Goal: Use online tool/utility: Utilize a website feature to perform a specific function

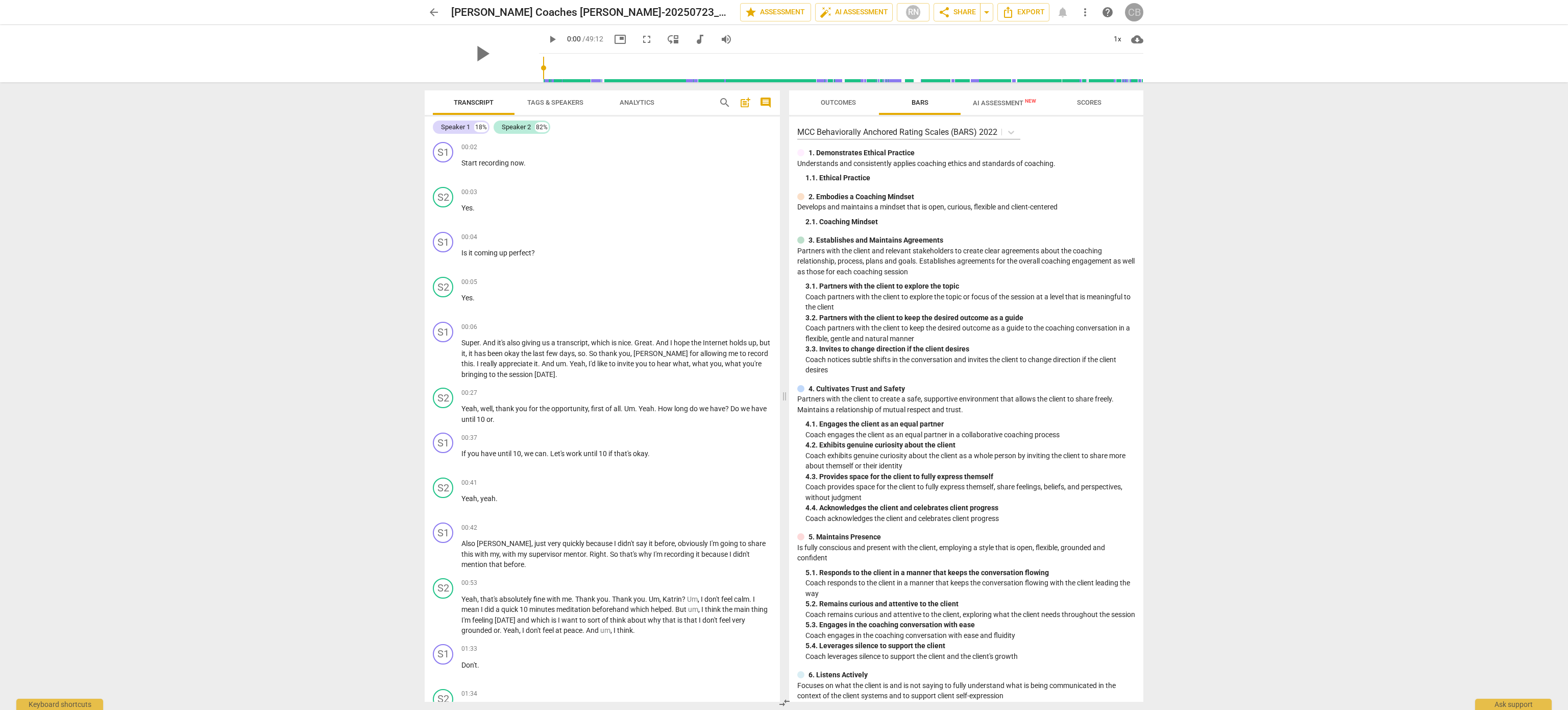
click at [1136, 11] on div "CB" at bounding box center [1134, 12] width 18 height 18
click at [427, 19] on div at bounding box center [784, 355] width 1568 height 710
click at [435, 9] on span "arrow_back" at bounding box center [434, 12] width 12 height 12
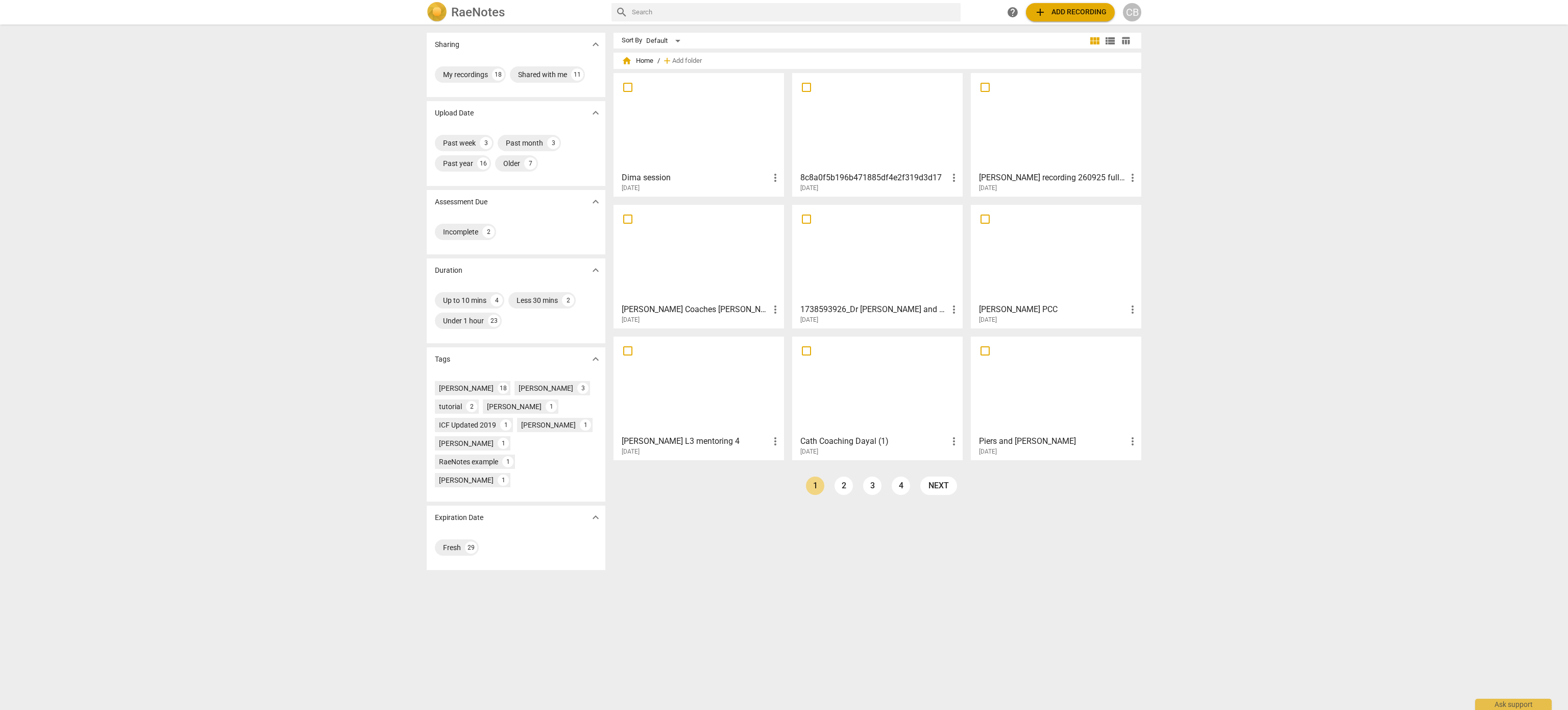
click at [1040, 133] on div at bounding box center [1056, 122] width 163 height 90
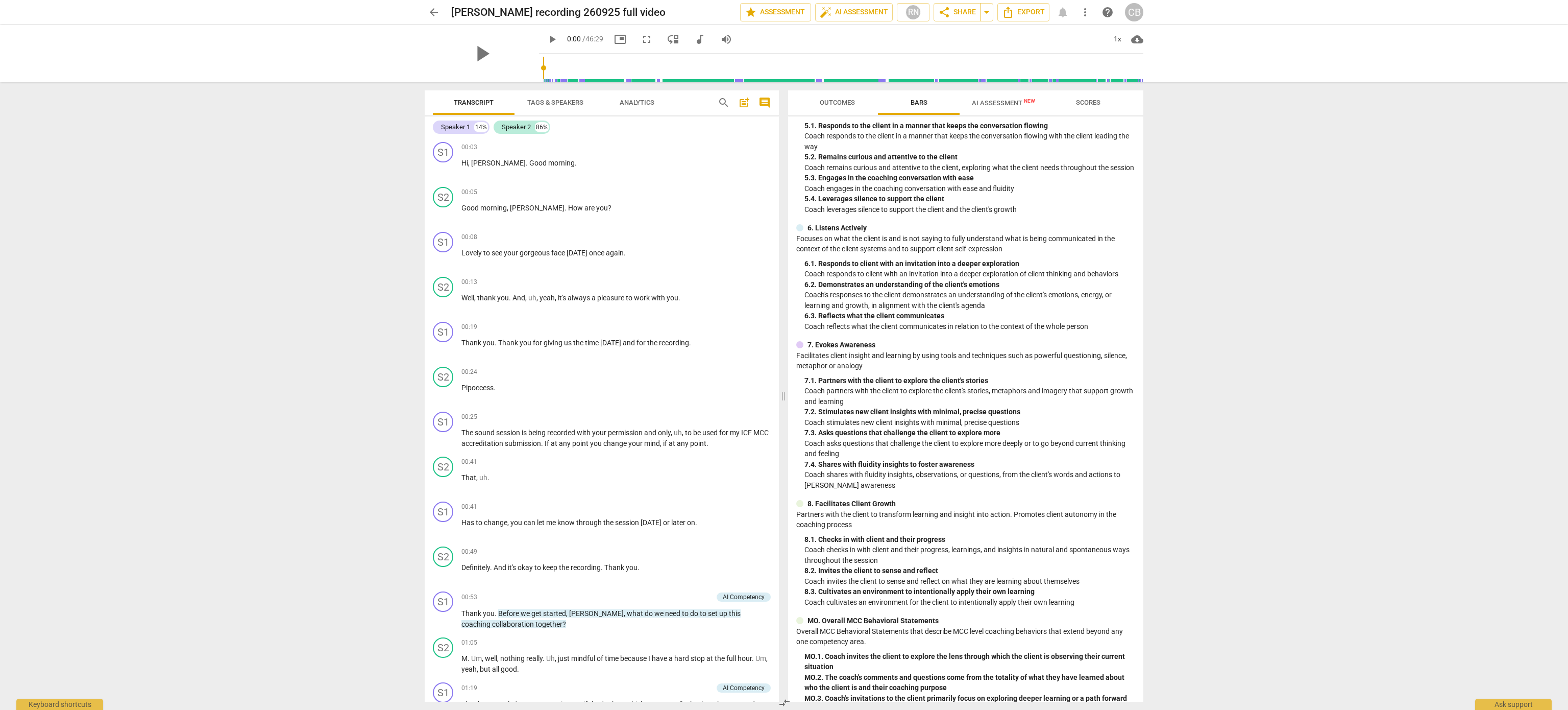
scroll to position [466, 0]
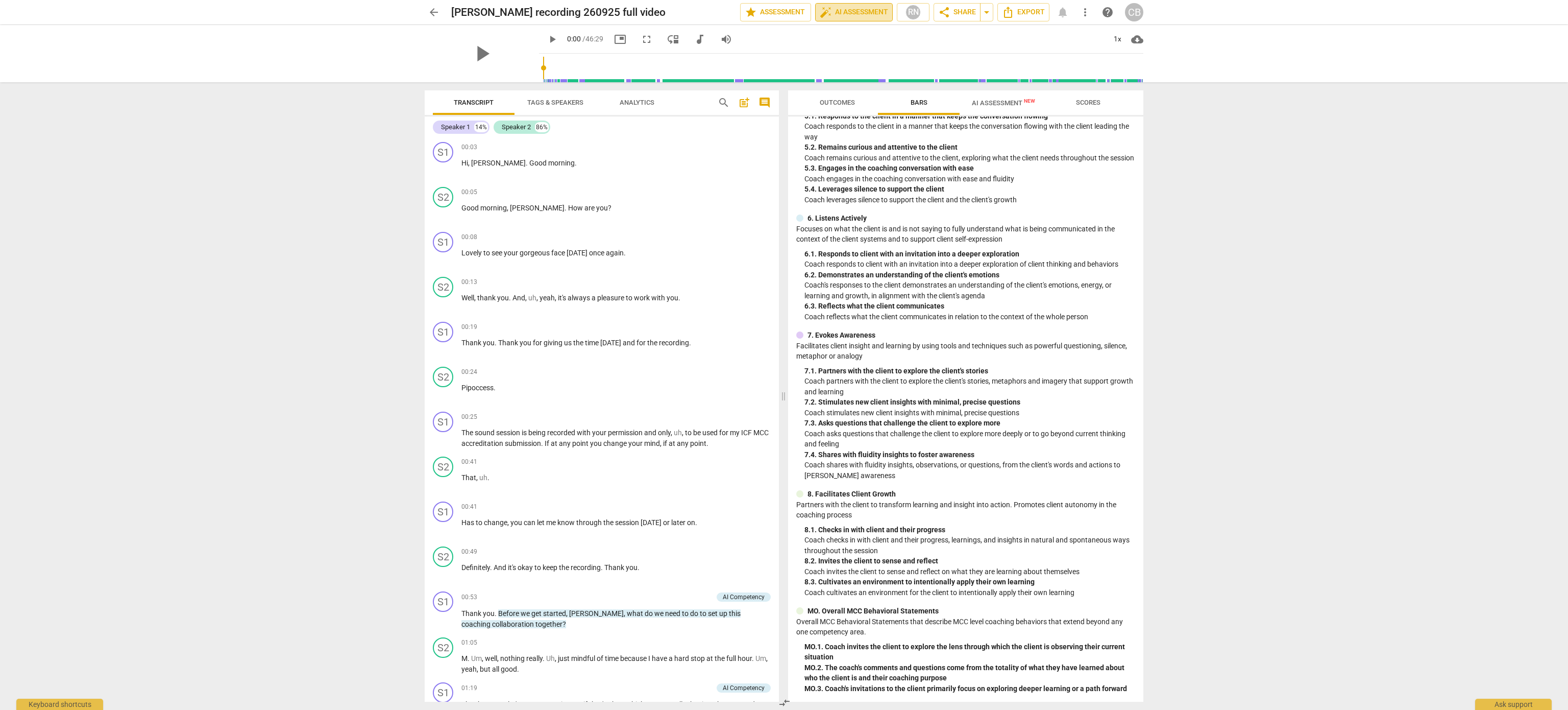
click at [866, 10] on span "auto_fix_high AI Assessment" at bounding box center [854, 12] width 68 height 12
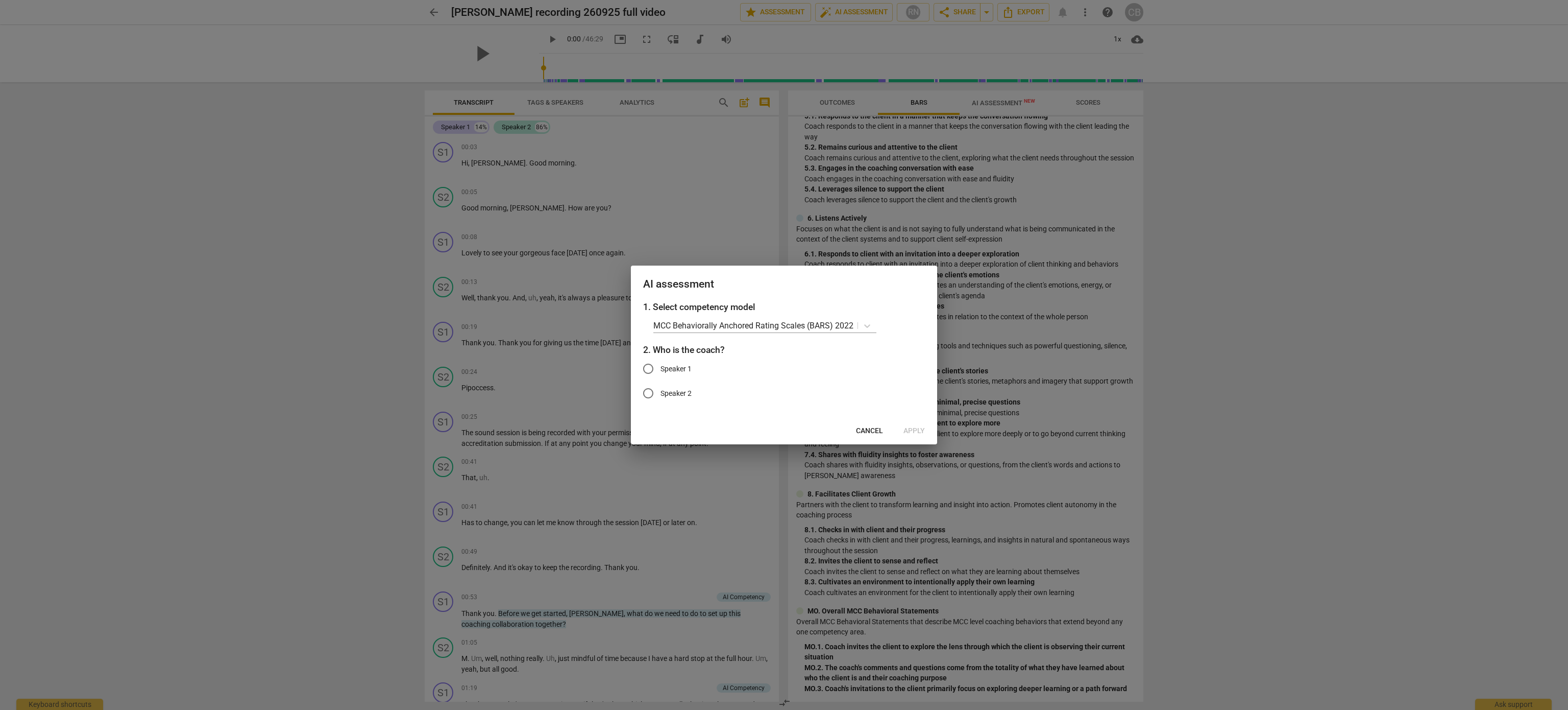
click at [652, 368] on input "Speaker 1" at bounding box center [648, 368] width 24 height 24
radio input "true"
click at [915, 428] on span "Apply" at bounding box center [914, 431] width 21 height 10
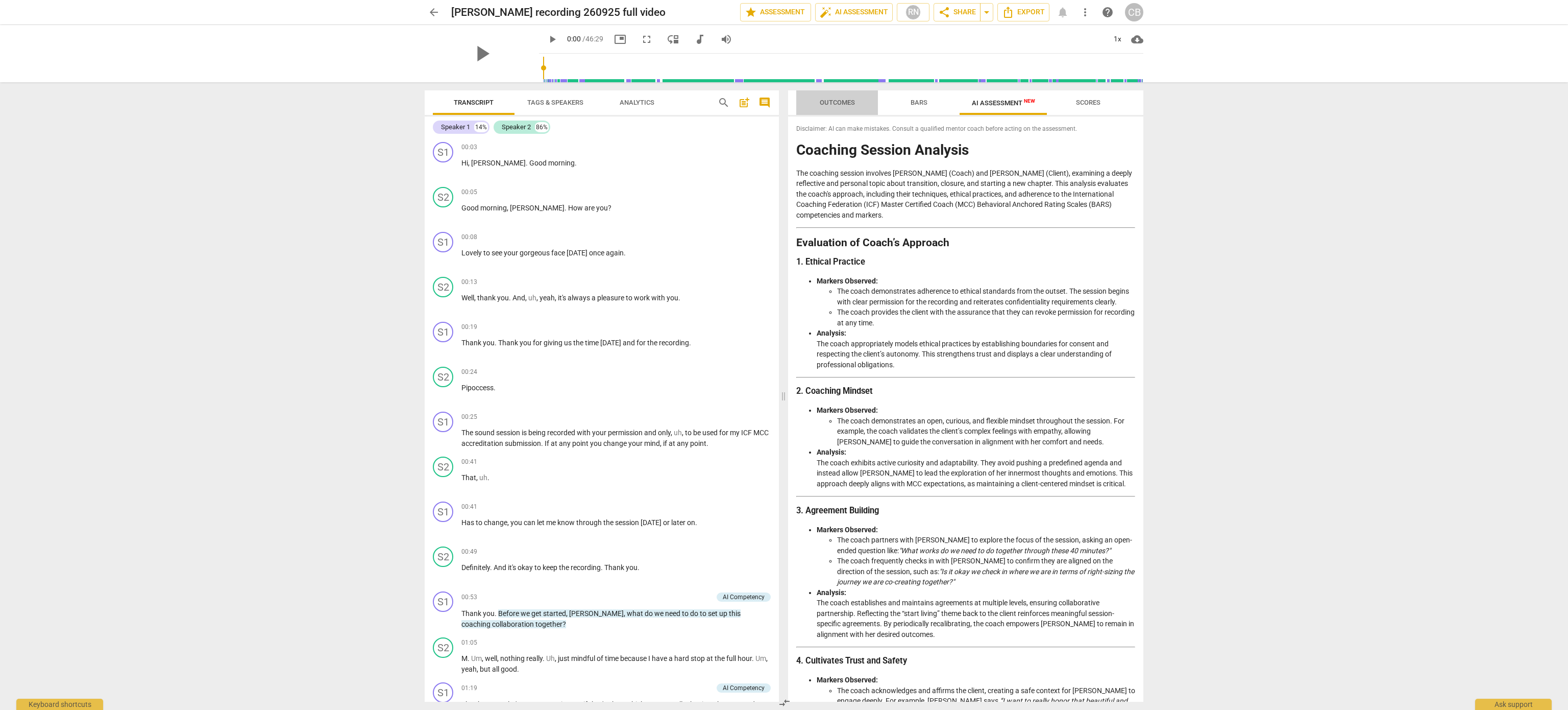
click at [831, 100] on span "Outcomes" at bounding box center [838, 102] width 35 height 8
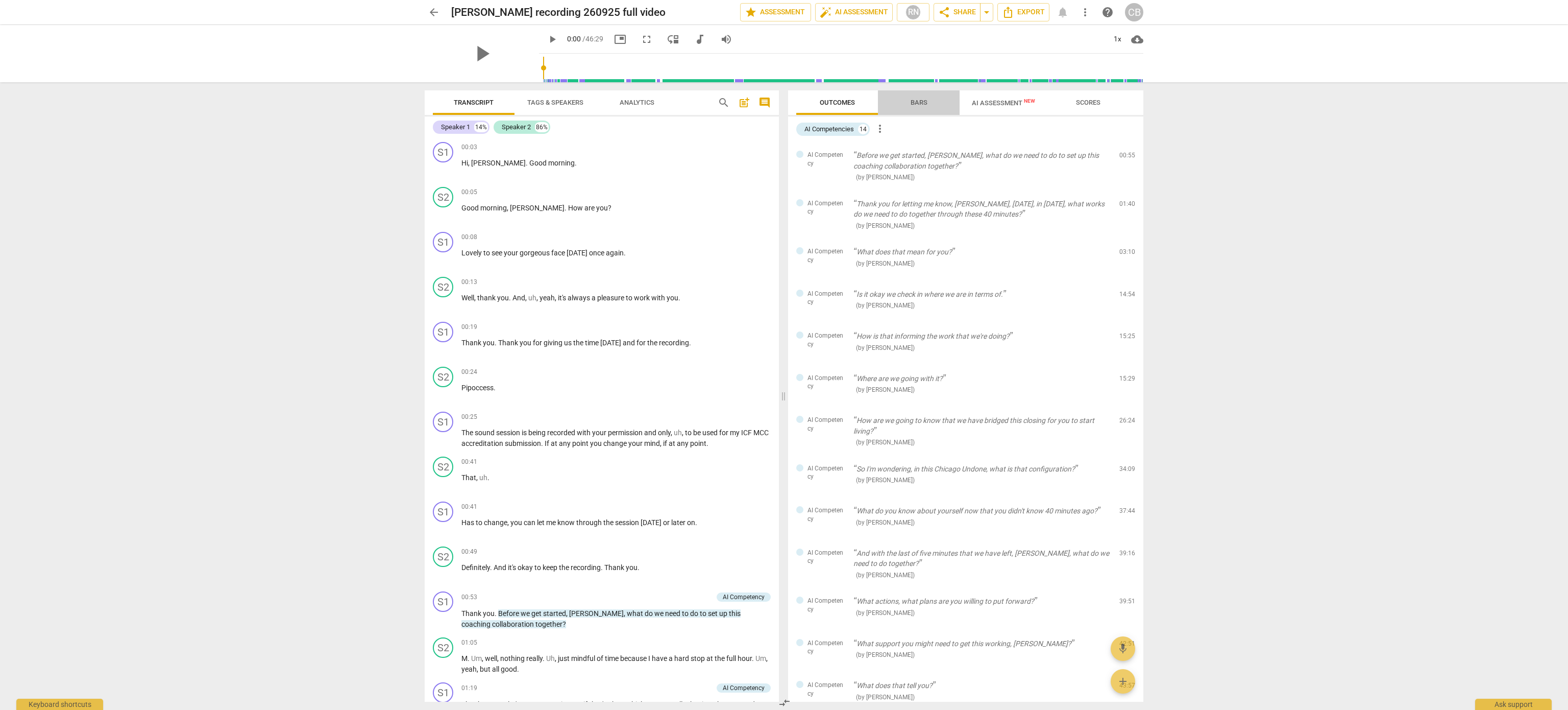
click at [911, 99] on span "Bars" at bounding box center [919, 102] width 17 height 8
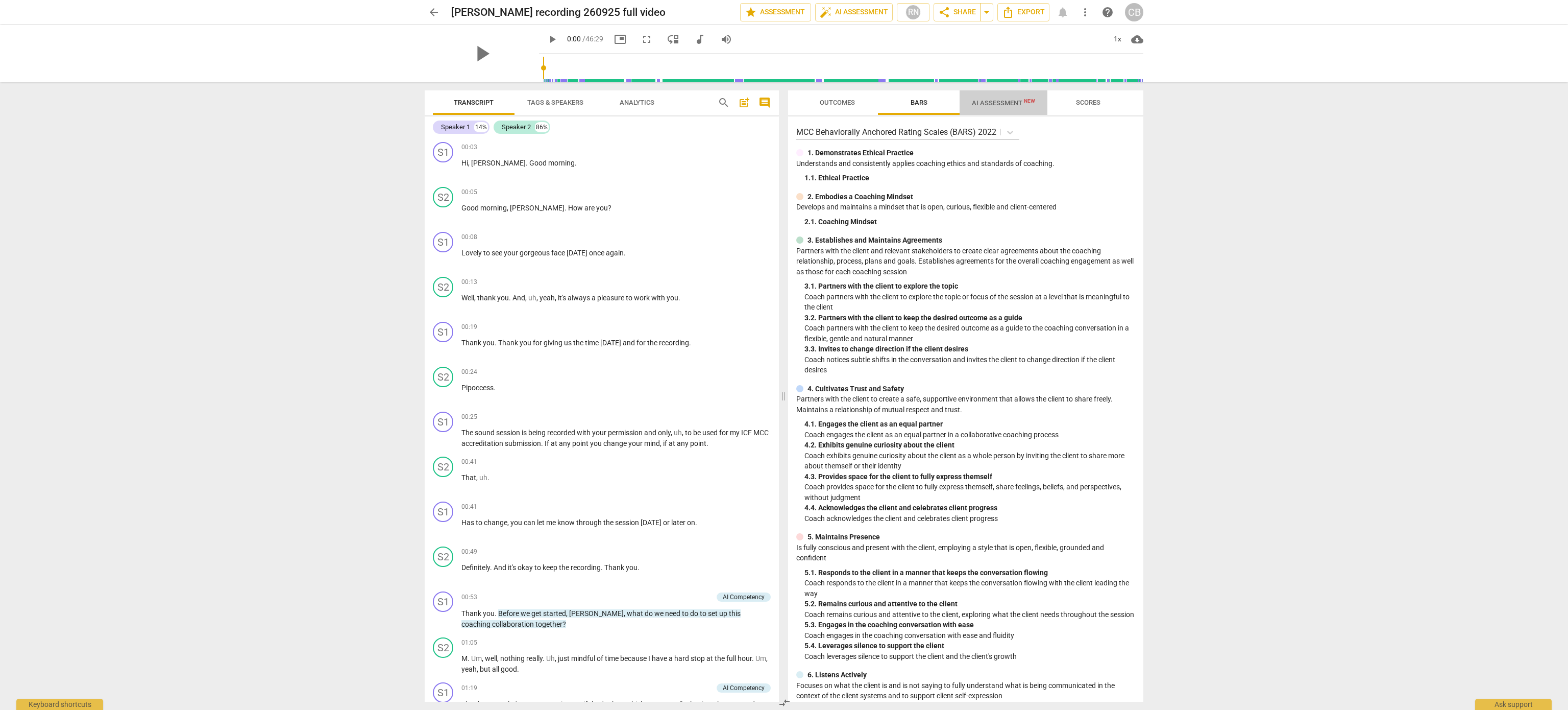
click at [996, 100] on span "AI Assessment New" at bounding box center [1004, 103] width 63 height 8
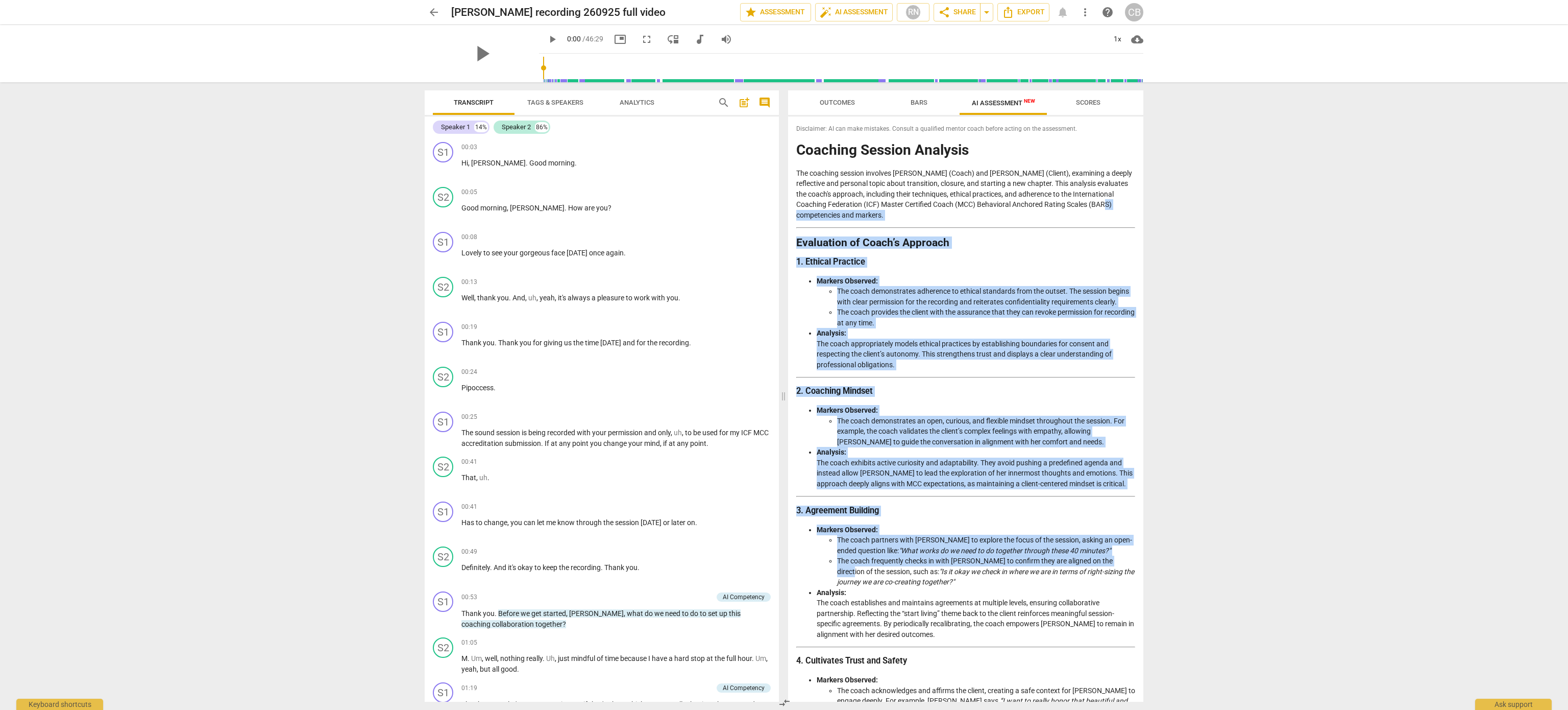
drag, startPoint x: 1139, startPoint y: 205, endPoint x: 1120, endPoint y: 560, distance: 355.5
click at [1120, 560] on div "Disclaimer: AI can make mistakes. Consult a qualified mentor coach before actin…" at bounding box center [966, 409] width 355 height 585
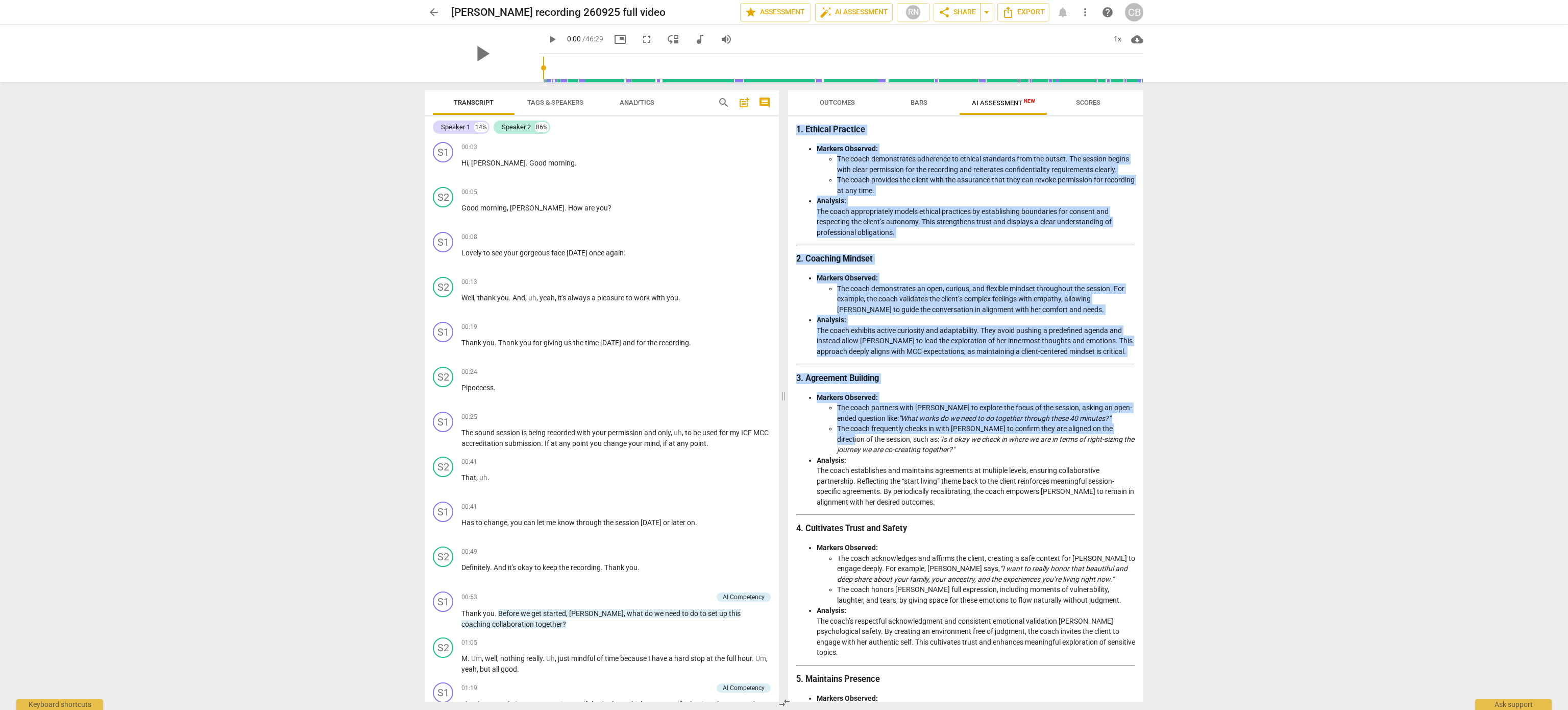
scroll to position [0, 0]
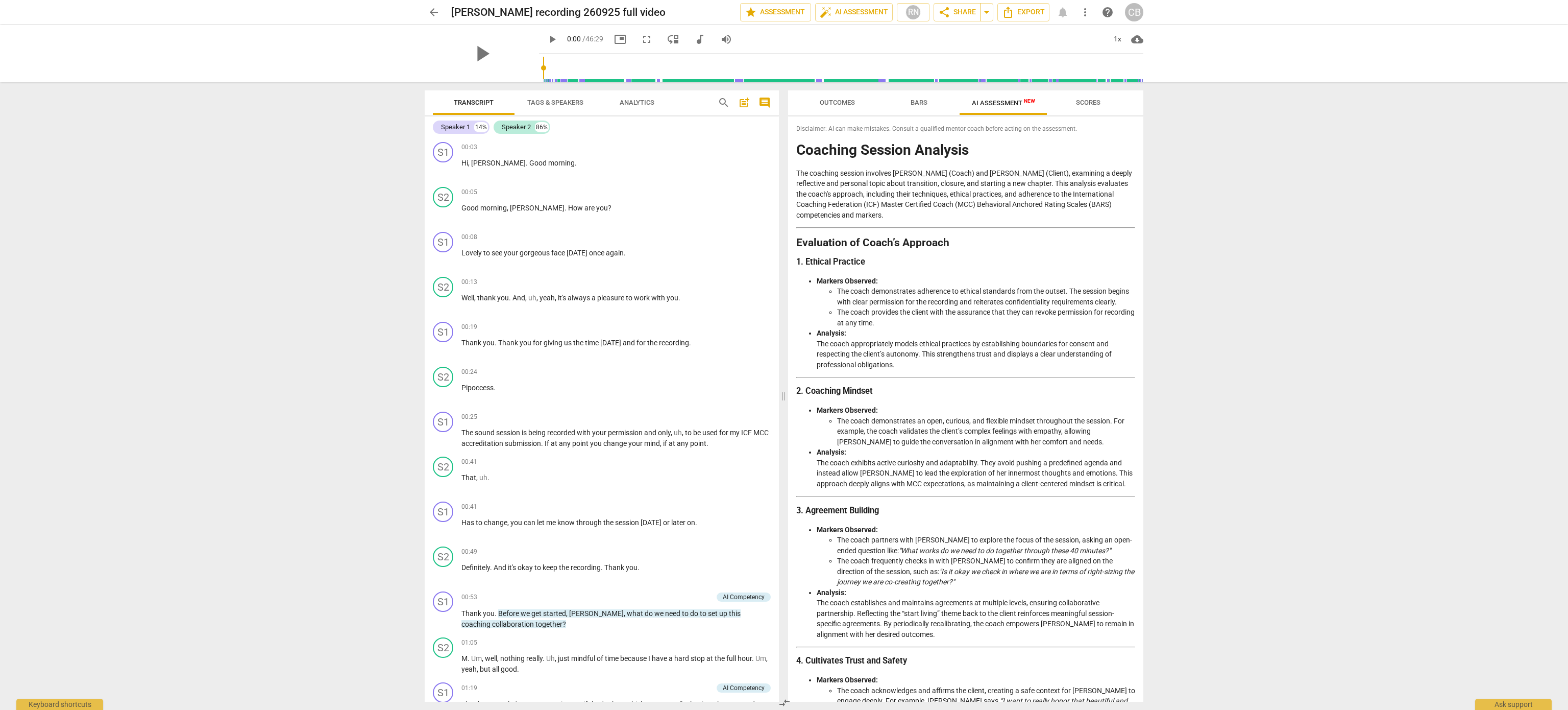
click at [1324, 362] on div "arrow_back [PERSON_NAME] recording 260925 full video edit star Assessment auto_…" at bounding box center [784, 355] width 1568 height 710
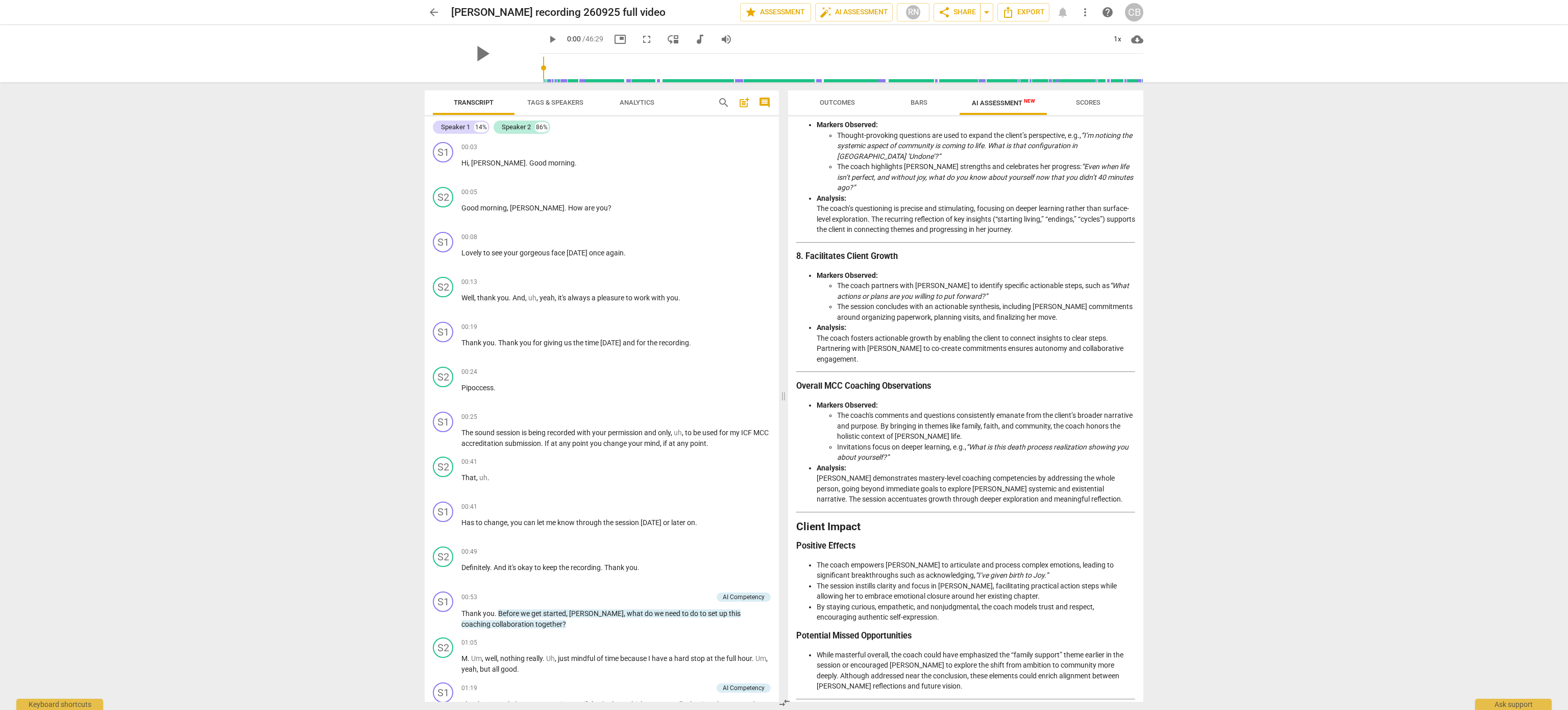
scroll to position [1176, 0]
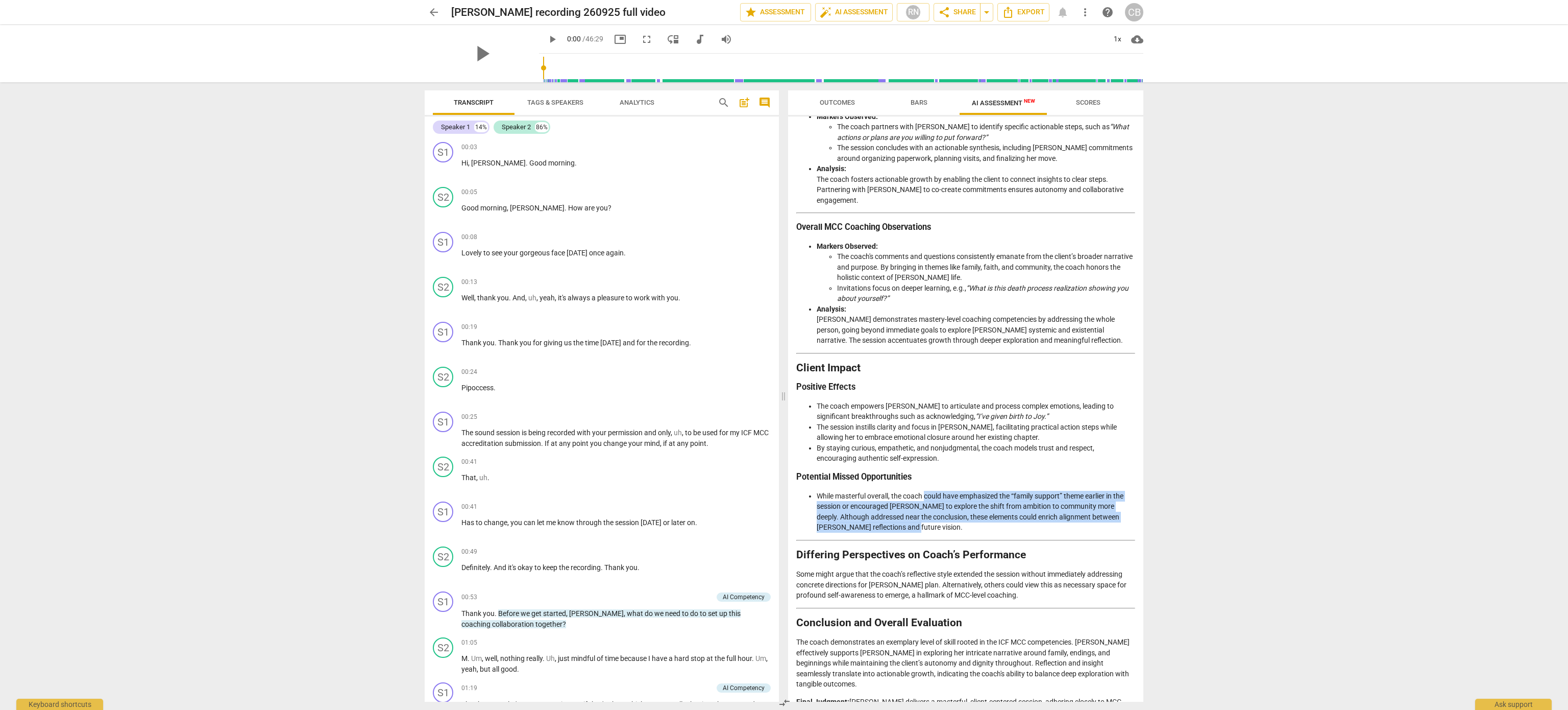
drag, startPoint x: 921, startPoint y: 498, endPoint x: 926, endPoint y: 467, distance: 31.4
click at [926, 491] on li "While masterful overall, the coach could have emphasized the “family support” t…" at bounding box center [976, 511] width 318 height 42
copy li "could have emphasized the “family support” theme earlier in the session or enco…"
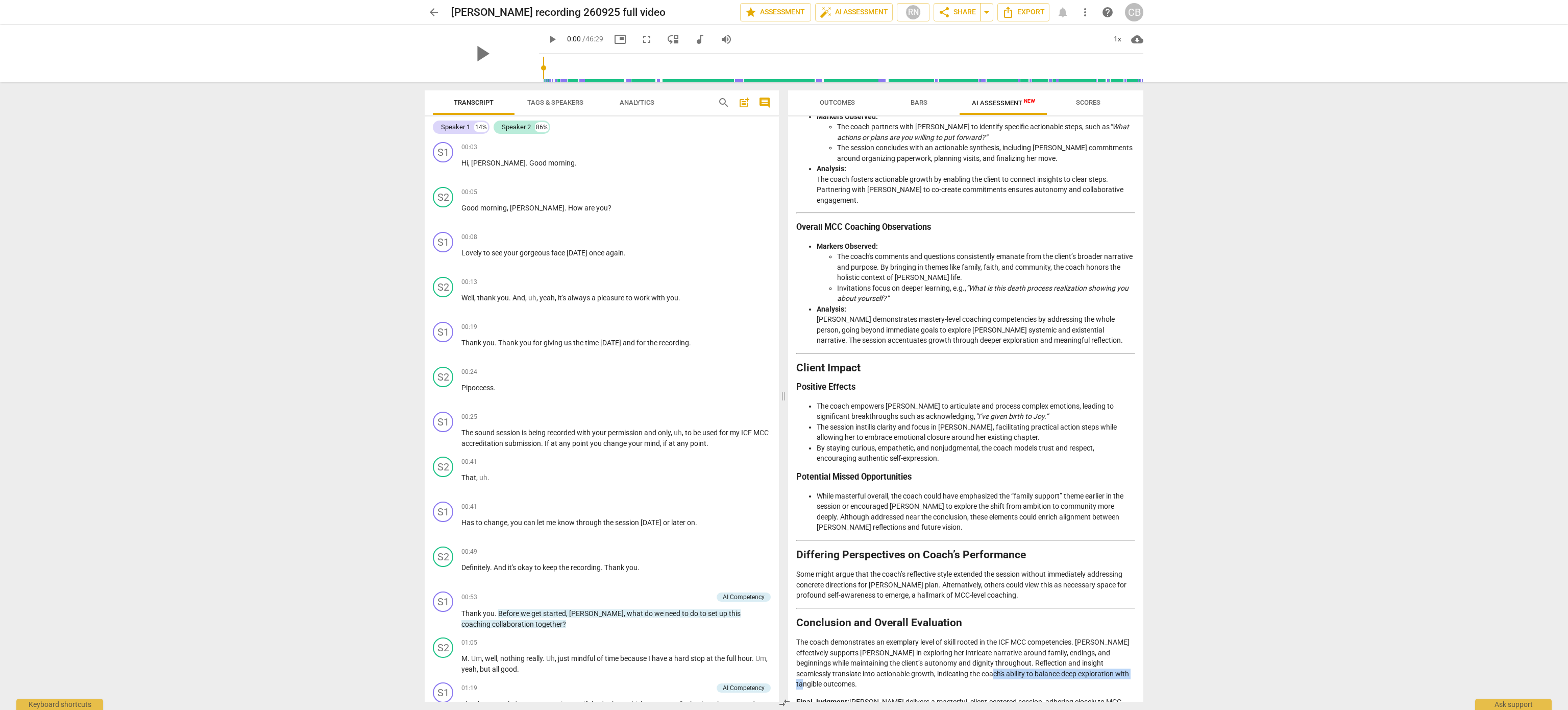
drag, startPoint x: 954, startPoint y: 636, endPoint x: 1111, endPoint y: 641, distance: 157.1
click at [1111, 641] on p "The coach demonstrates an exemplary level of skill rooted in the ICF MCC compet…" at bounding box center [965, 663] width 339 height 52
copy p "balance deep exploration with tangible outcomes"
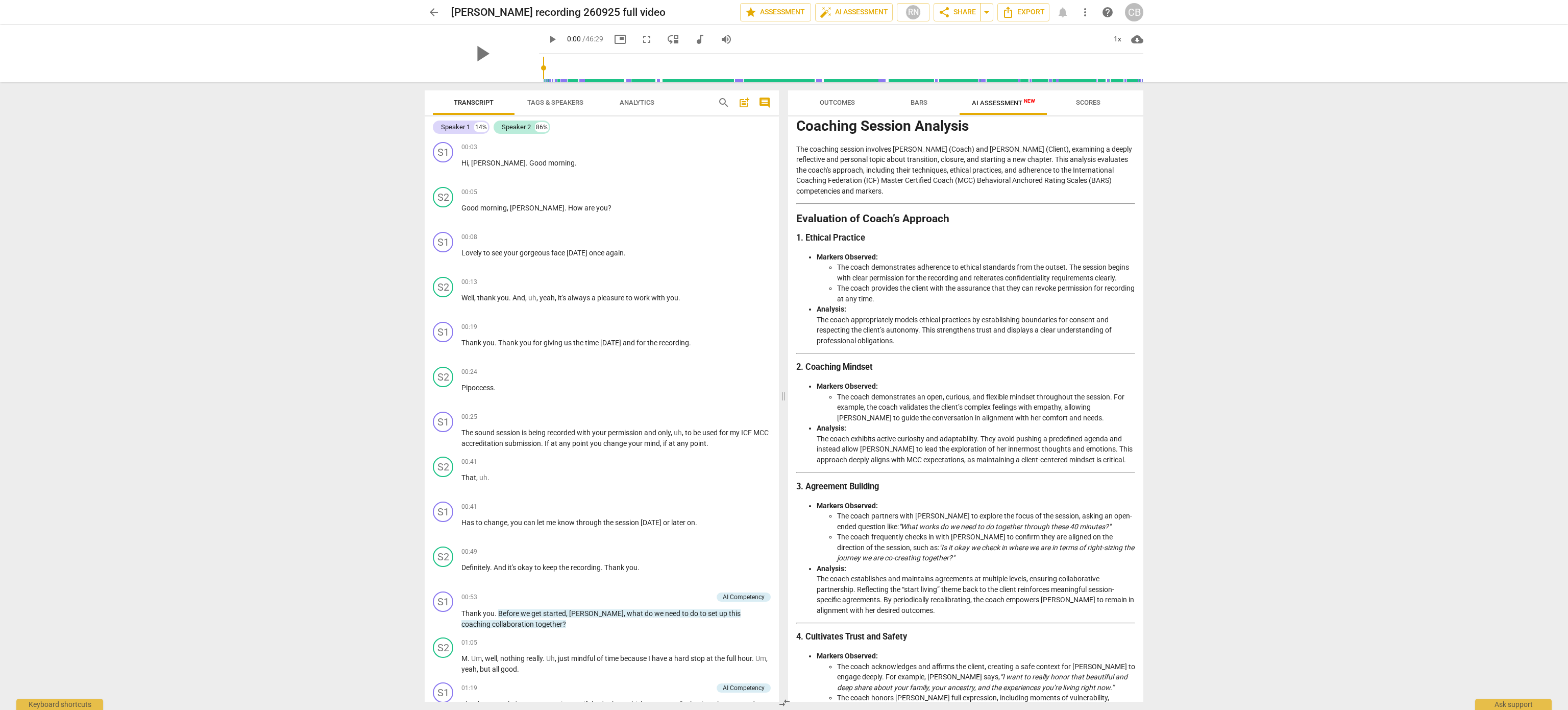
scroll to position [9, 0]
